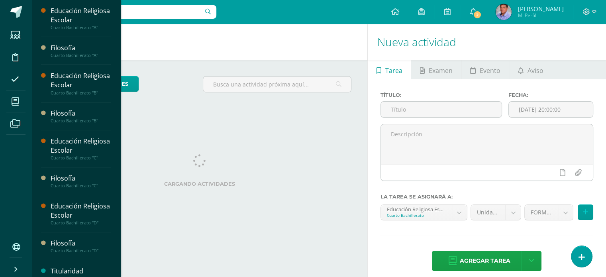
scroll to position [72, 0]
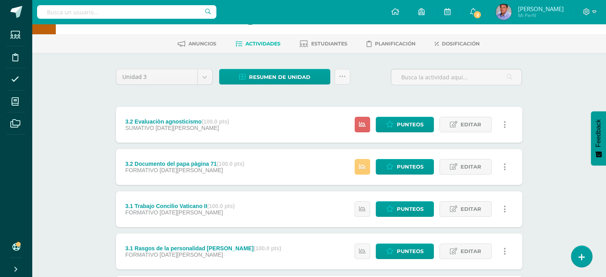
scroll to position [40, 0]
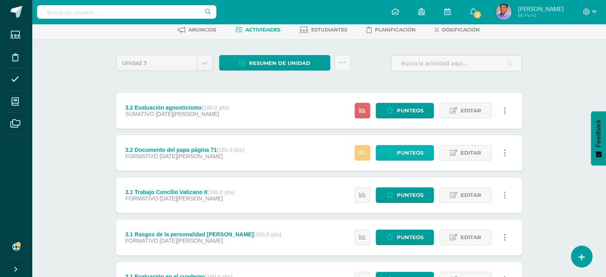
click at [403, 155] on span "Punteos" at bounding box center [410, 152] width 27 height 15
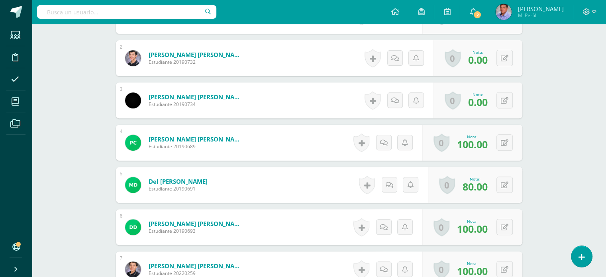
scroll to position [279, 0]
click at [503, 58] on button at bounding box center [510, 58] width 17 height 17
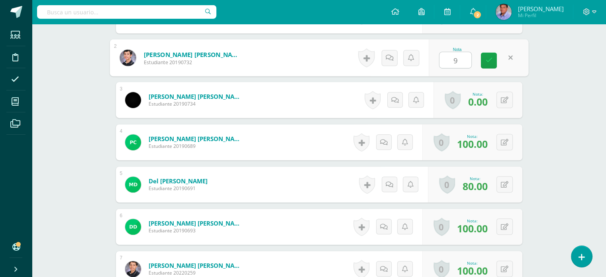
type input "90"
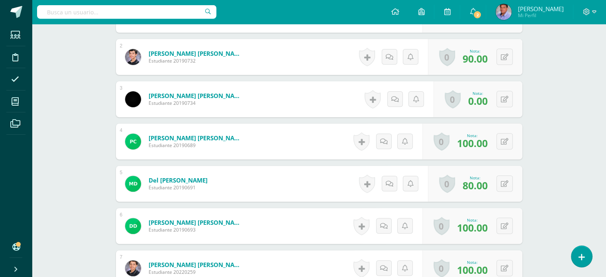
scroll to position [281, 0]
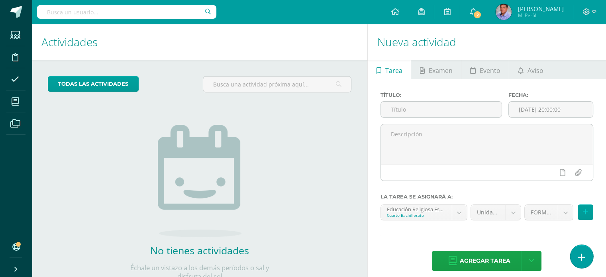
click at [582, 260] on icon at bounding box center [581, 257] width 7 height 9
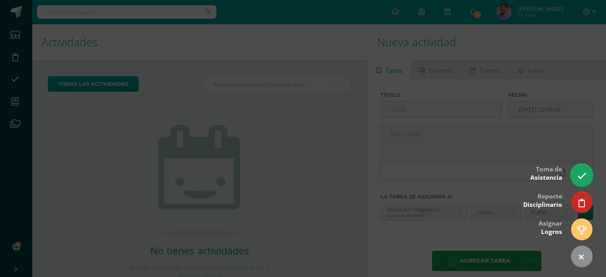
click at [581, 179] on icon at bounding box center [581, 175] width 9 height 9
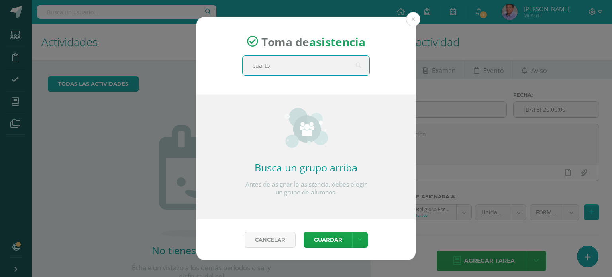
type input "cuarto d"
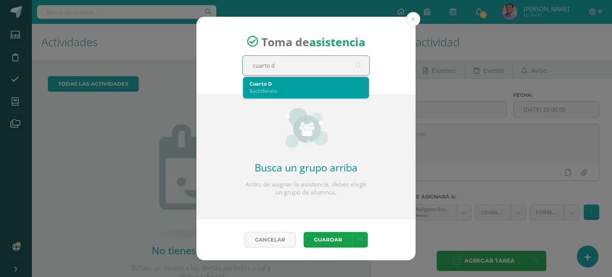
click at [307, 90] on div "Bachillerato" at bounding box center [306, 90] width 113 height 7
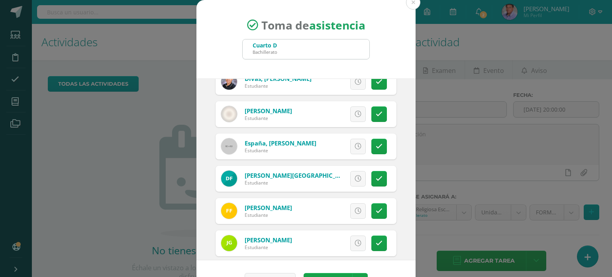
scroll to position [279, 0]
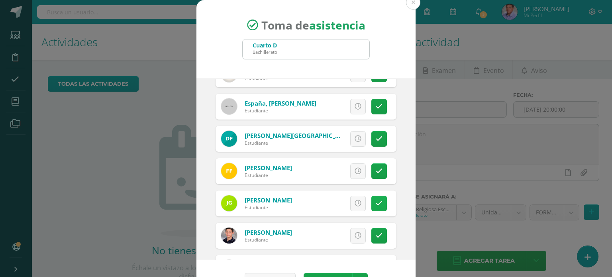
click at [376, 200] on icon at bounding box center [379, 203] width 7 height 7
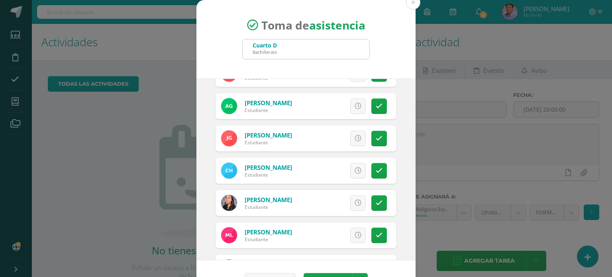
scroll to position [518, 0]
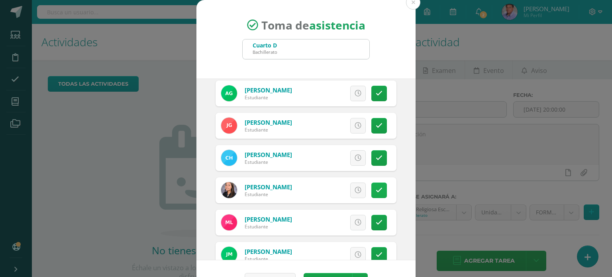
click at [376, 186] on link at bounding box center [379, 191] width 16 height 16
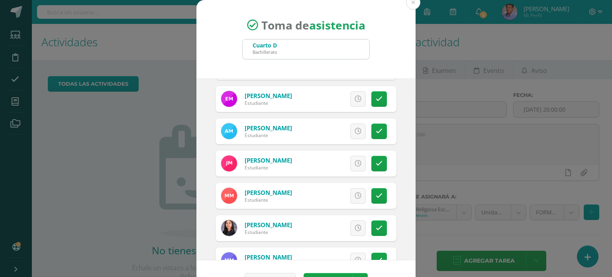
scroll to position [757, 0]
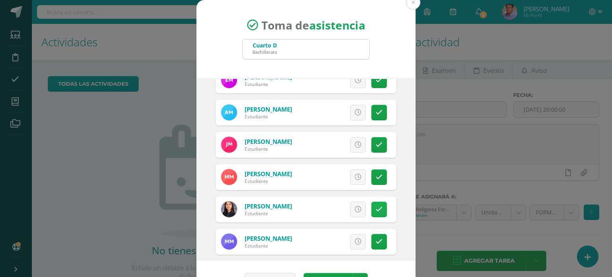
click at [373, 204] on link at bounding box center [379, 210] width 16 height 16
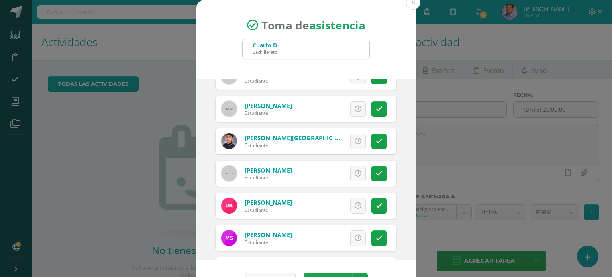
scroll to position [1036, 0]
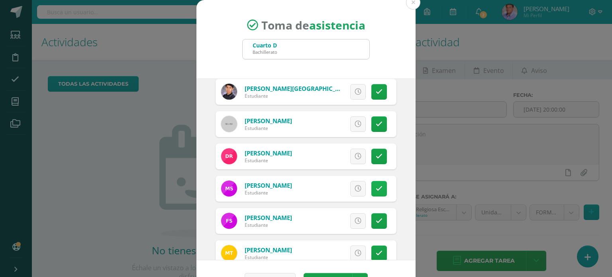
click at [371, 191] on link at bounding box center [379, 189] width 16 height 16
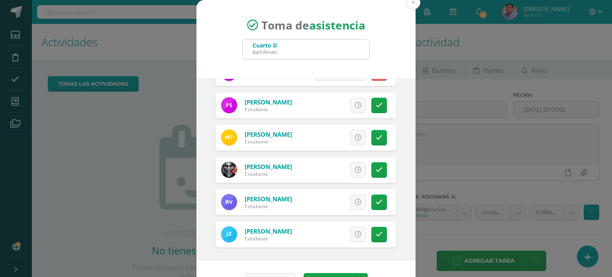
scroll to position [24, 0]
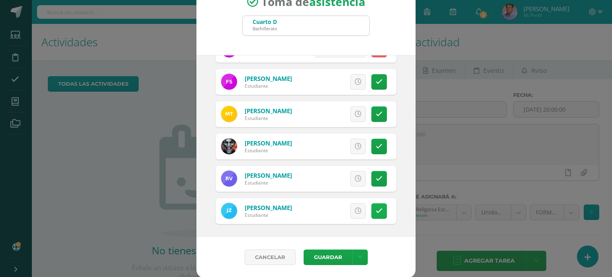
click at [376, 211] on icon at bounding box center [379, 211] width 7 height 7
click at [329, 256] on button "Guardar" at bounding box center [328, 258] width 49 height 16
